Goal: Find specific page/section: Find specific page/section

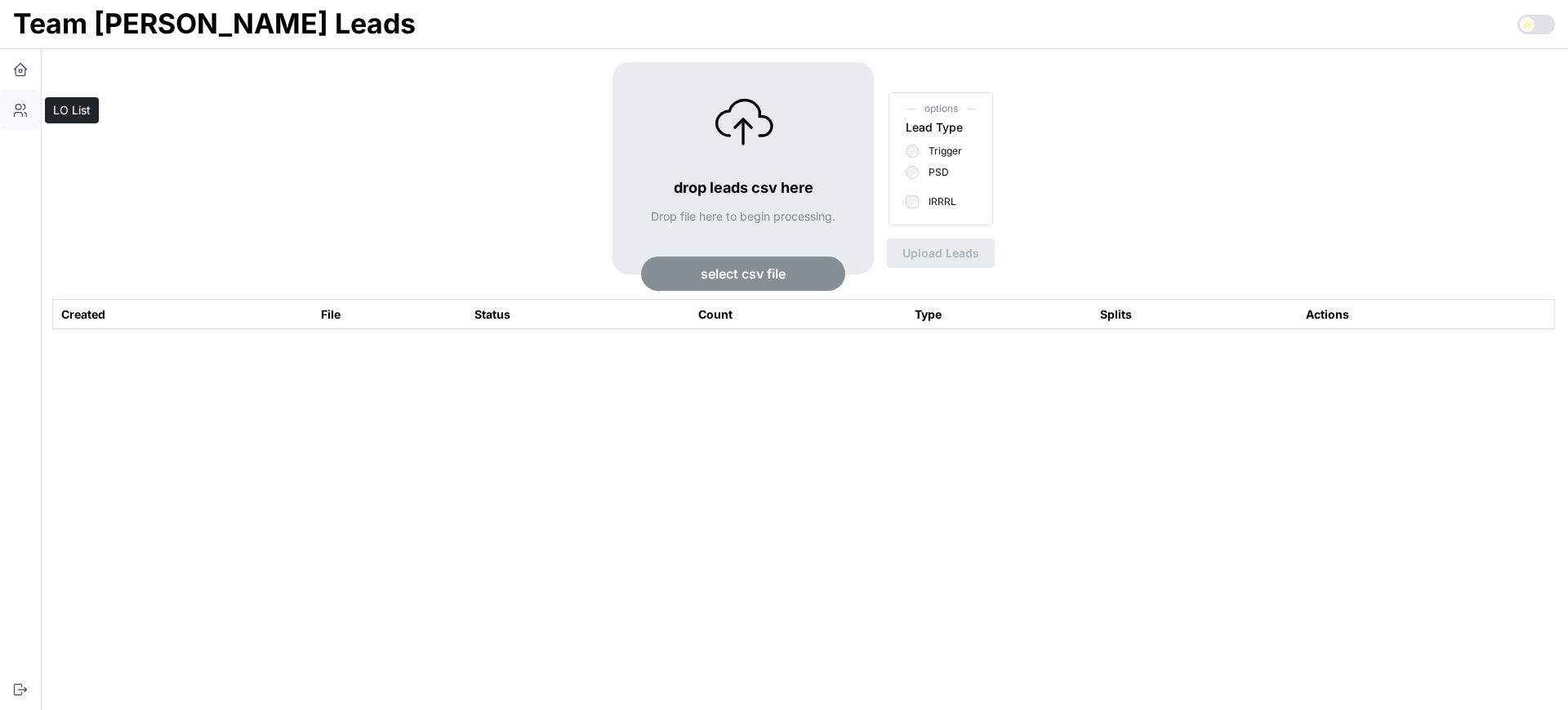
click at [7, 113] on button "button" at bounding box center [20, 110] width 41 height 41
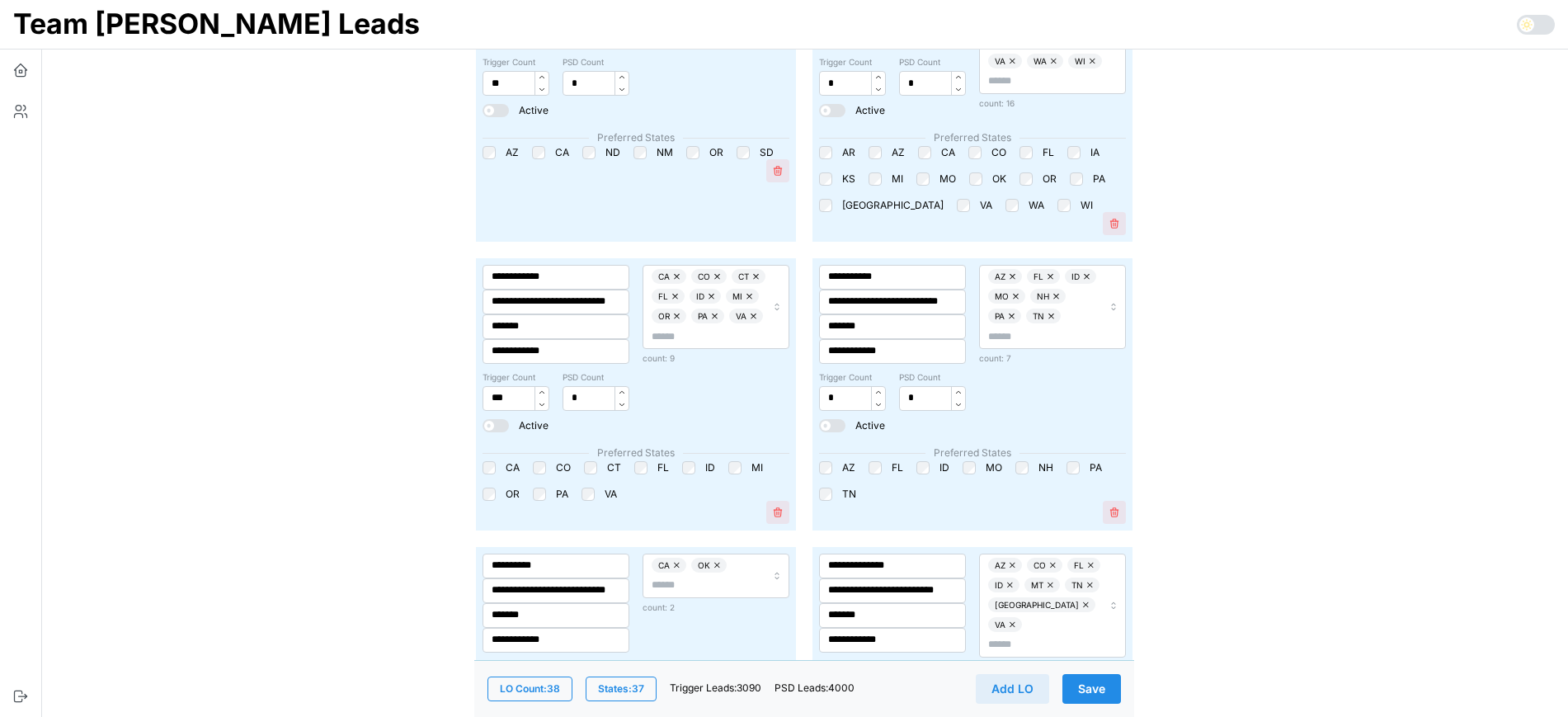
scroll to position [1237, 0]
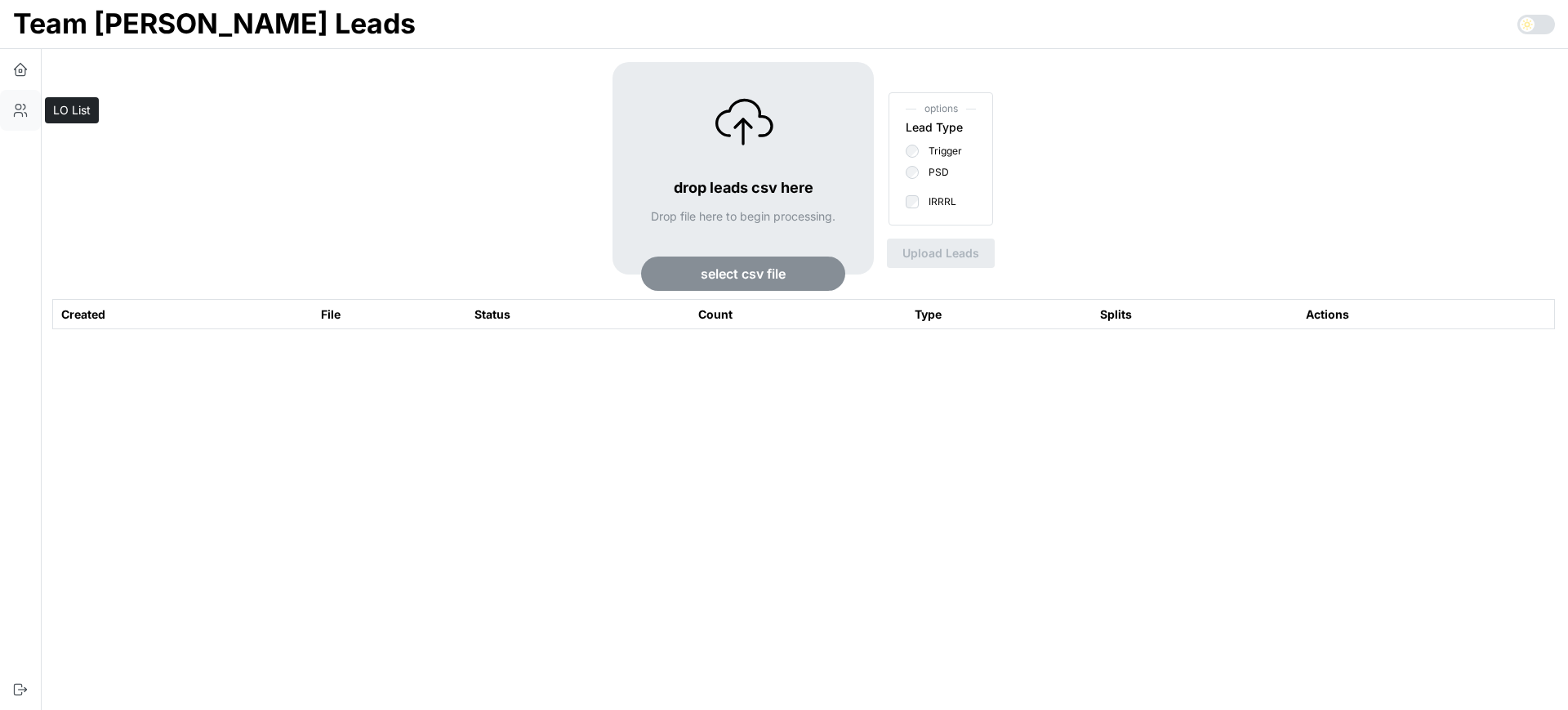
click at [18, 109] on icon "button" at bounding box center [18, 107] width 5 height 5
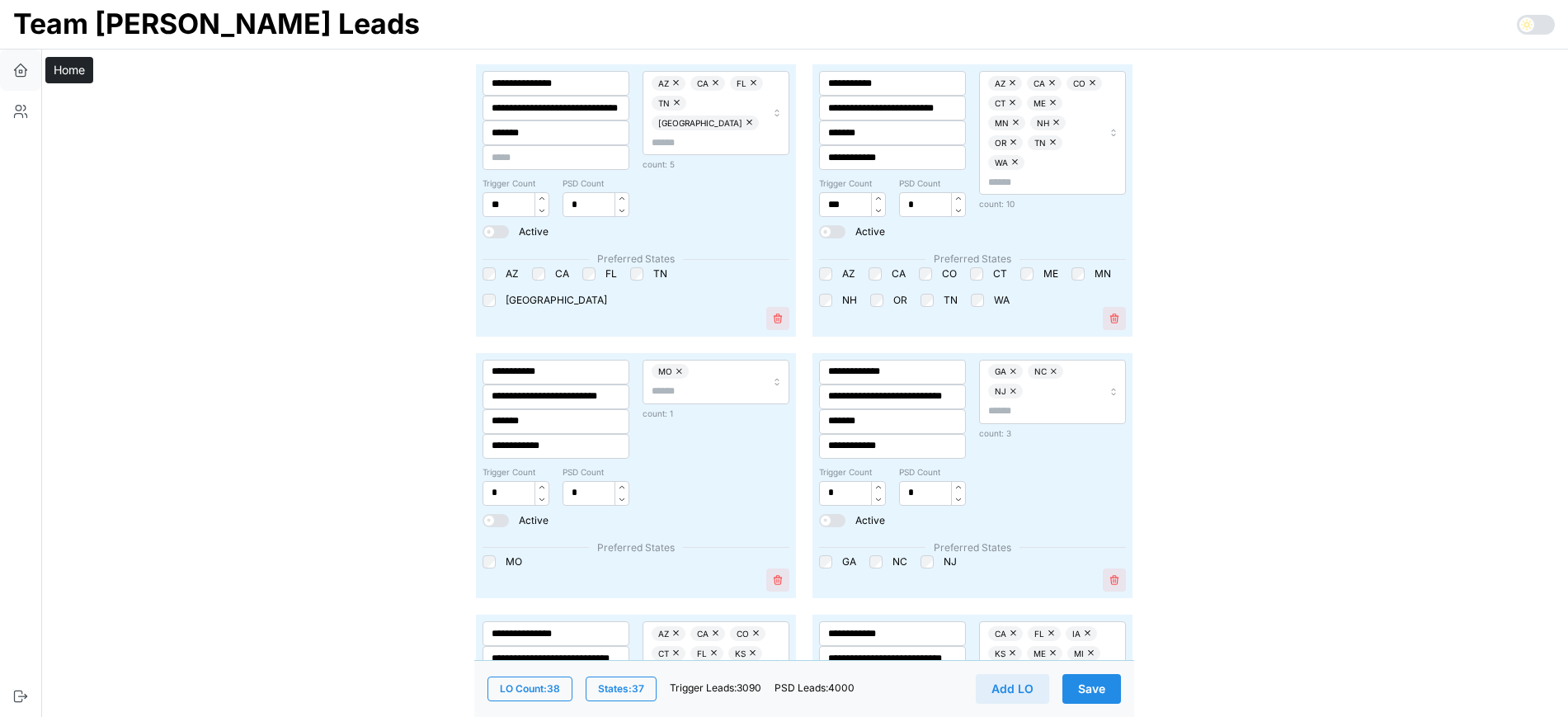
click at [25, 81] on button "button" at bounding box center [20, 70] width 42 height 42
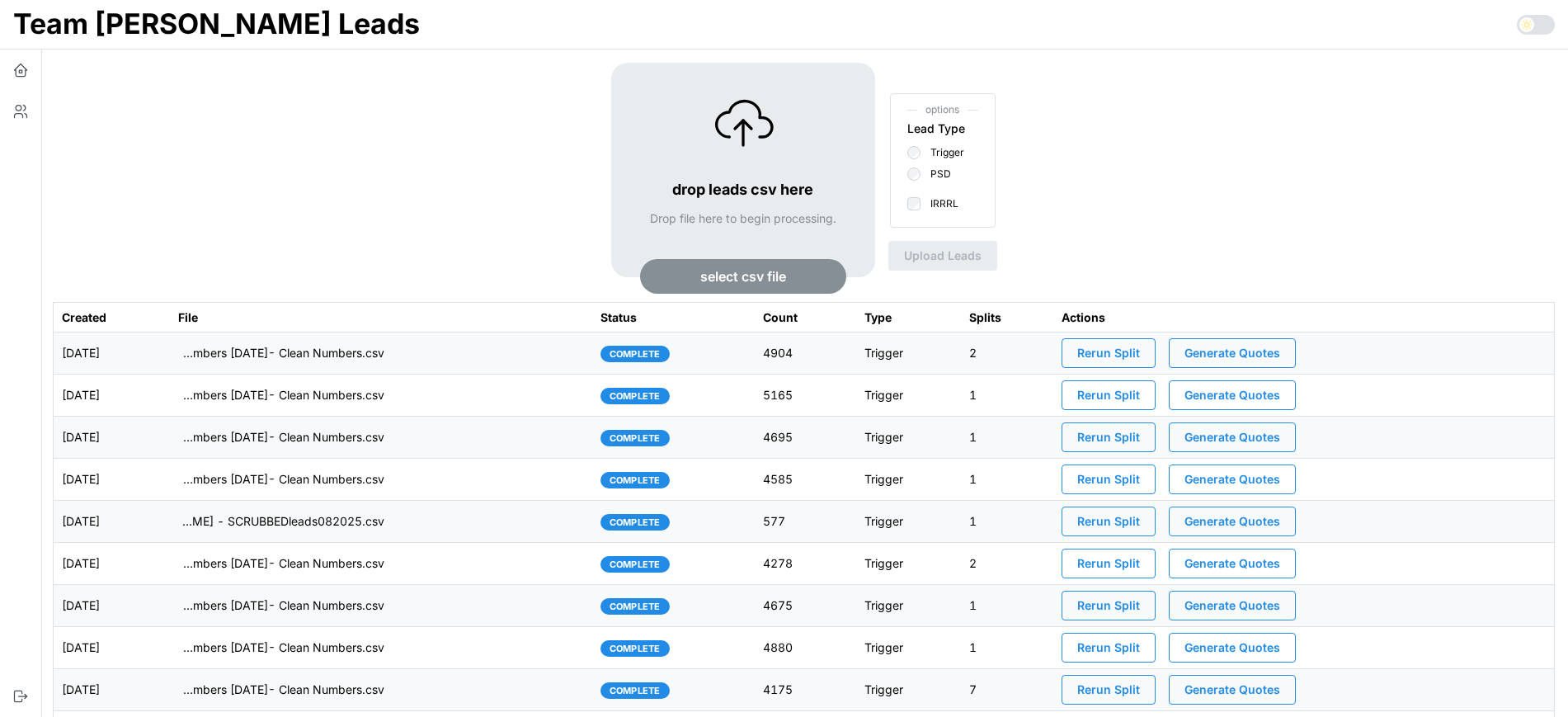
click at [576, 353] on td "imports/mike/1759846466550-TU Master List With Numbers 10-7-25- Clean Numbers.c…" at bounding box center [381, 353] width 422 height 42
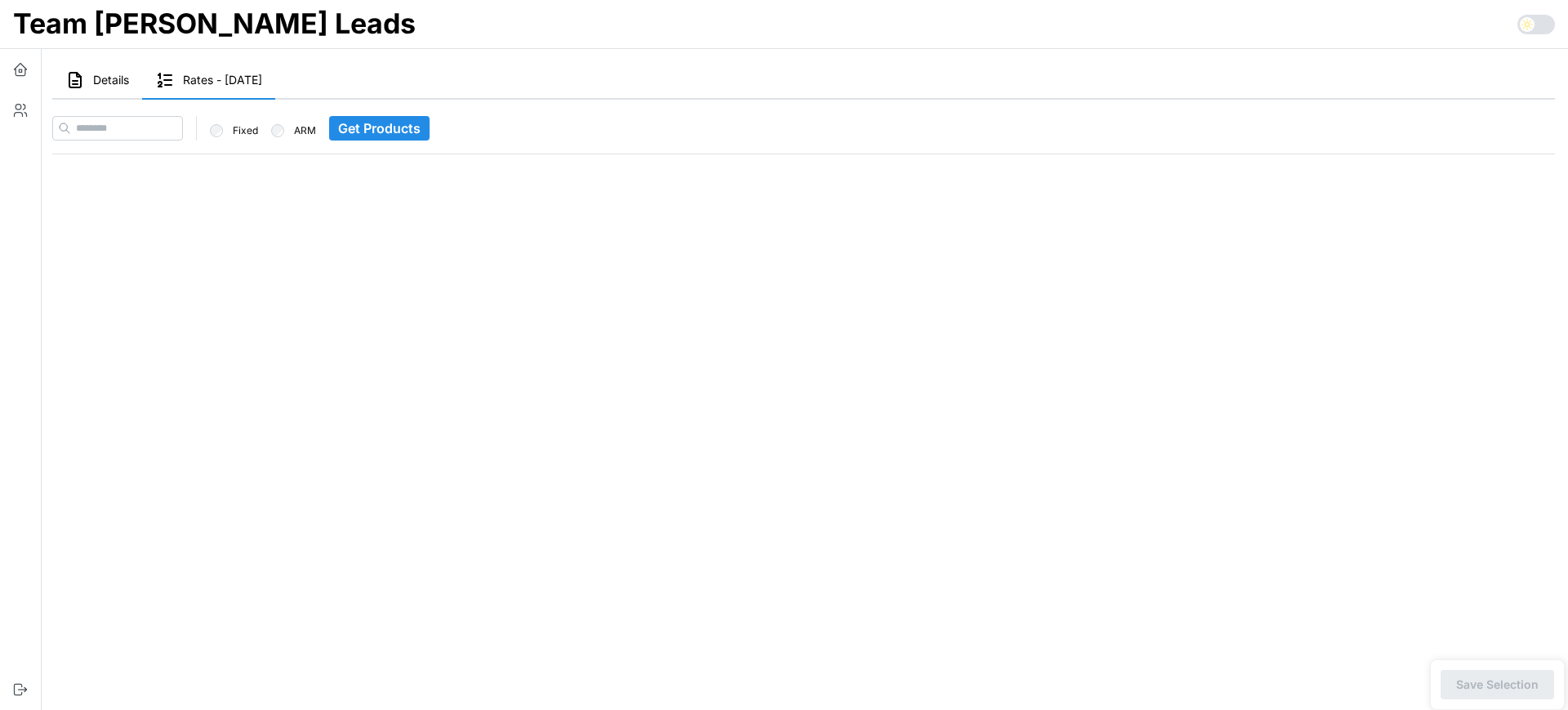
click at [114, 92] on button "Details" at bounding box center [97, 80] width 89 height 37
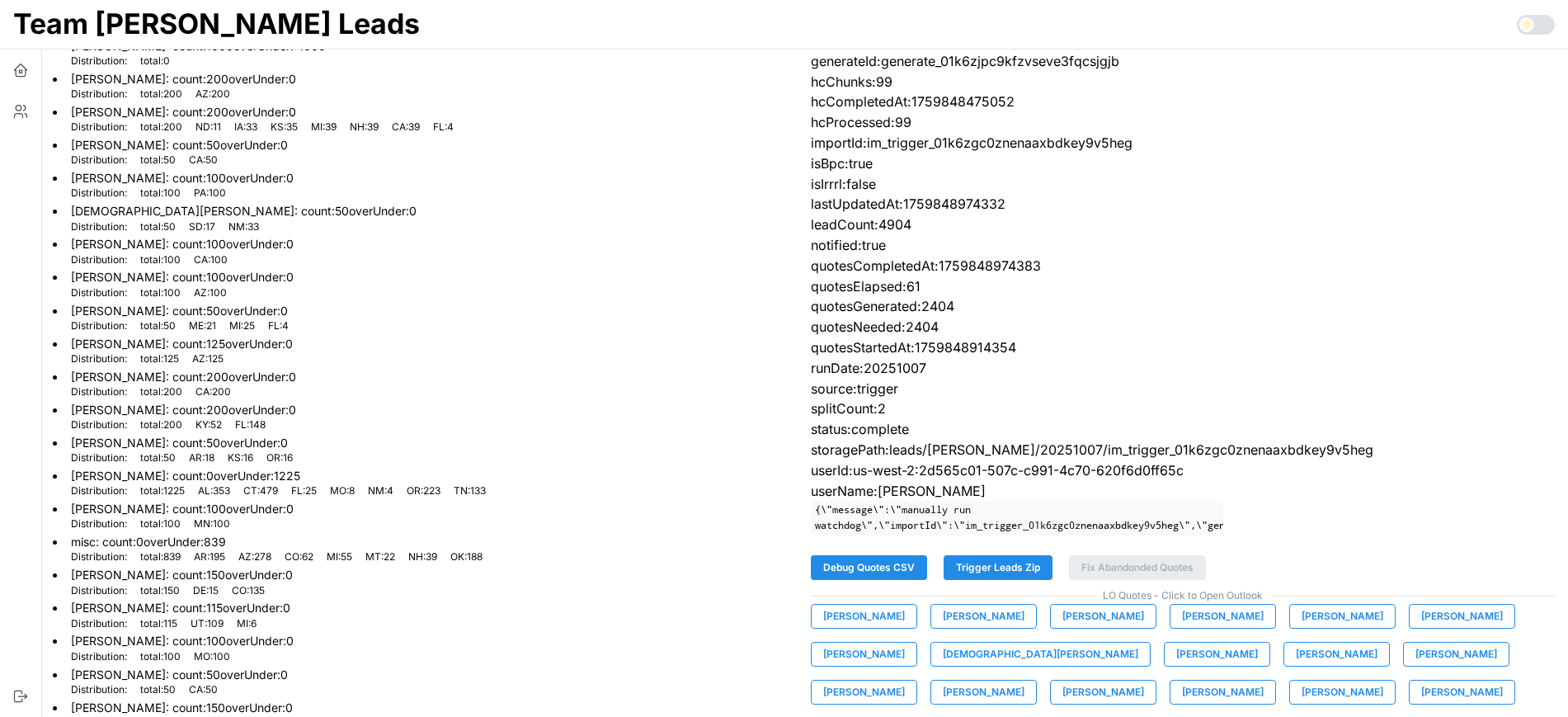
scroll to position [272, 0]
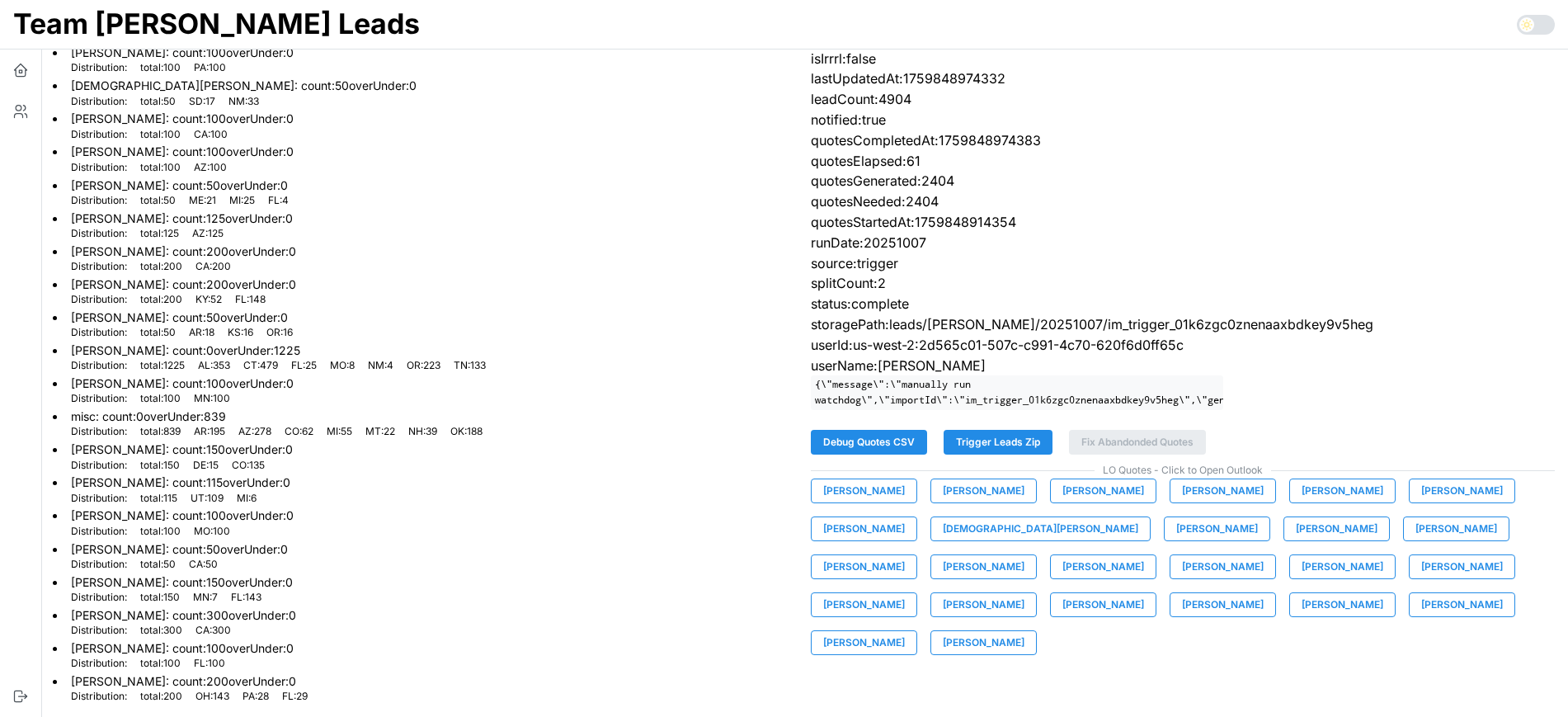
click at [1021, 454] on span "Trigger Leads Zip" at bounding box center [997, 442] width 84 height 23
